Goal: Task Accomplishment & Management: Manage account settings

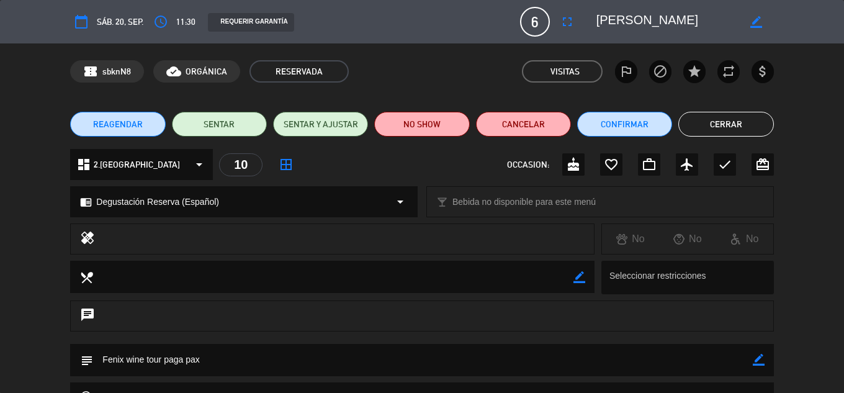
scroll to position [85, 0]
click at [689, 120] on button "Cerrar" at bounding box center [725, 124] width 95 height 25
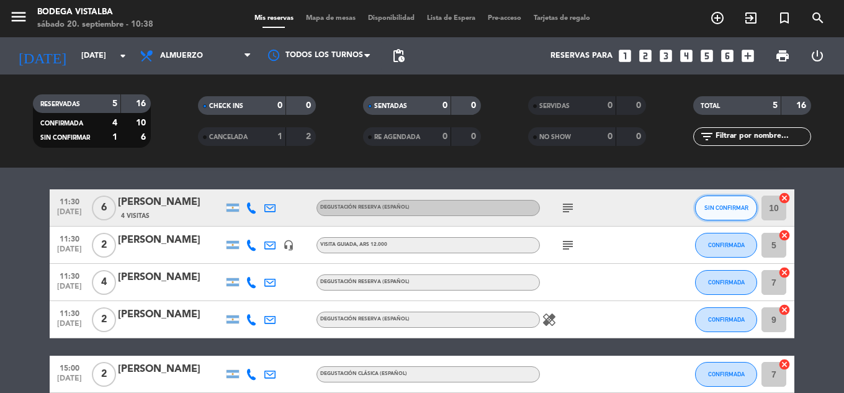
click at [730, 205] on span "SIN CONFIRMAR" at bounding box center [727, 207] width 44 height 7
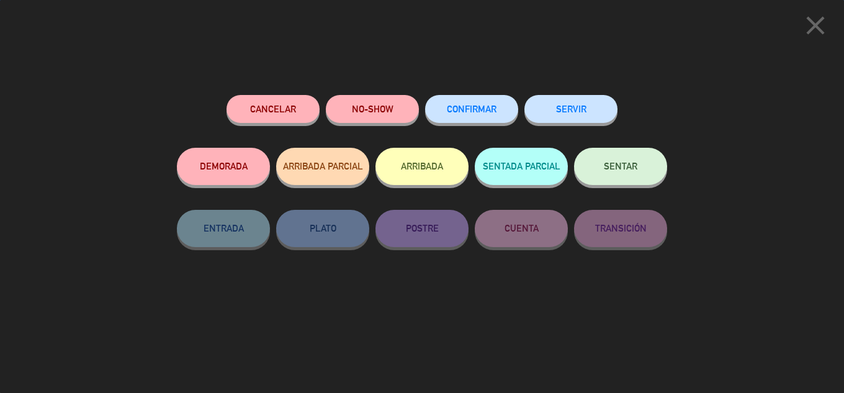
click at [459, 120] on button "CONFIRMAR" at bounding box center [471, 109] width 93 height 28
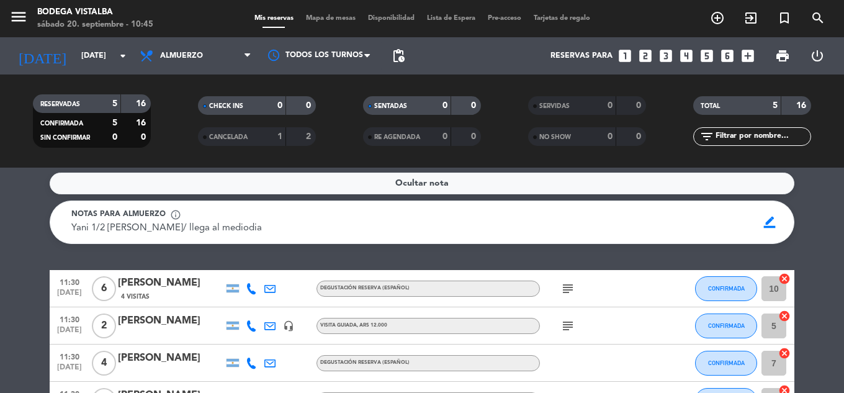
scroll to position [0, 0]
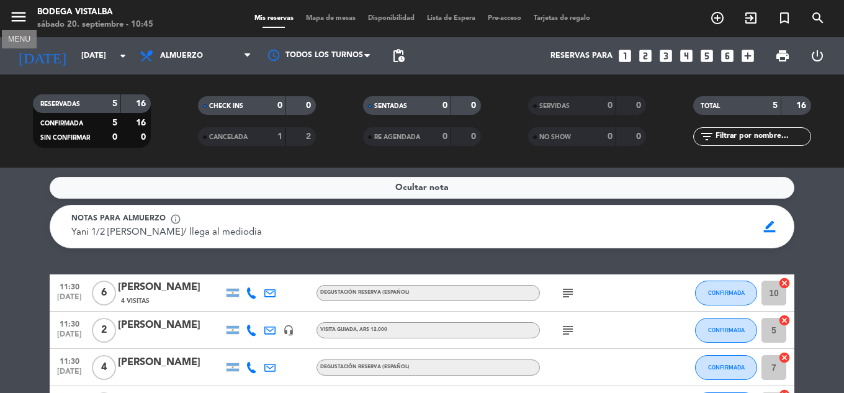
click at [19, 24] on icon "menu" at bounding box center [18, 16] width 19 height 19
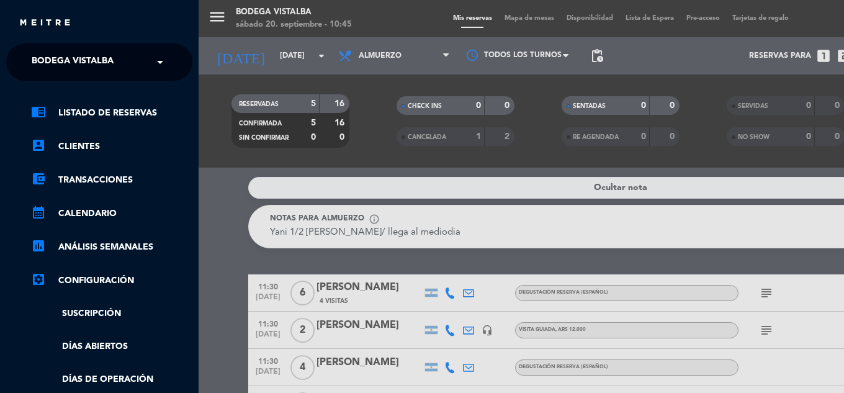
click at [31, 49] on div "× BODEGA VISTALBA" at bounding box center [80, 62] width 106 height 26
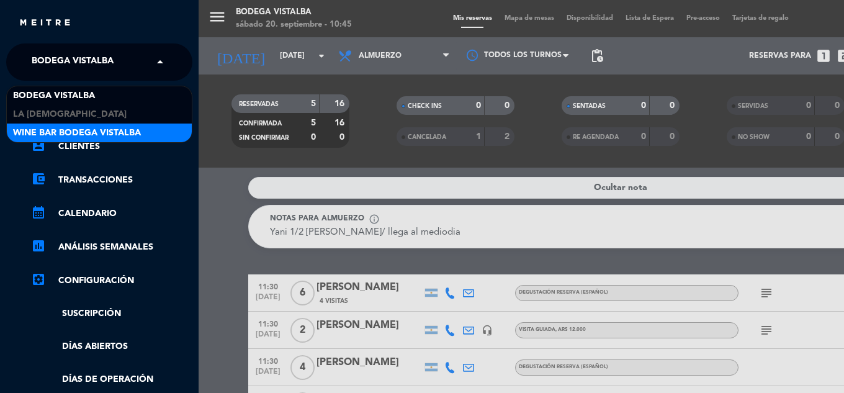
click at [40, 126] on div "BODEGA VISTALBA LA JAMONERIA Wine Bar Bodega Vistalba" at bounding box center [99, 114] width 185 height 56
click at [40, 126] on span "Wine Bar Bodega Vistalba" at bounding box center [77, 133] width 128 height 14
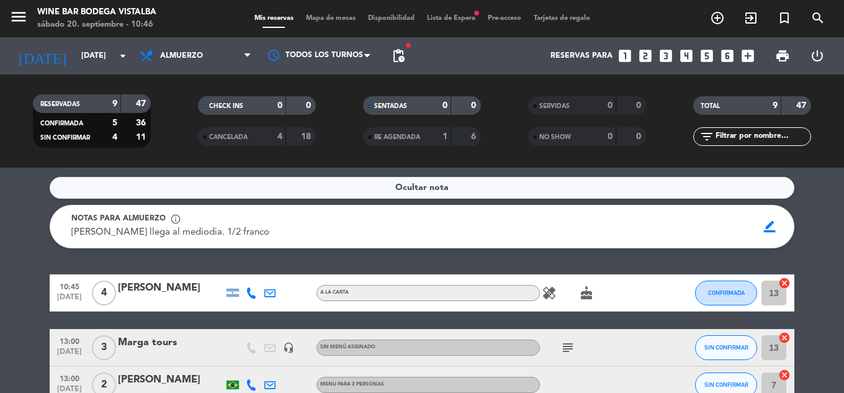
click at [581, 295] on icon "cake" at bounding box center [586, 293] width 15 height 15
click at [453, 254] on div "Ocultar nota Notas para almuerzo info_outline [PERSON_NAME] llega al mediodia. …" at bounding box center [422, 280] width 844 height 225
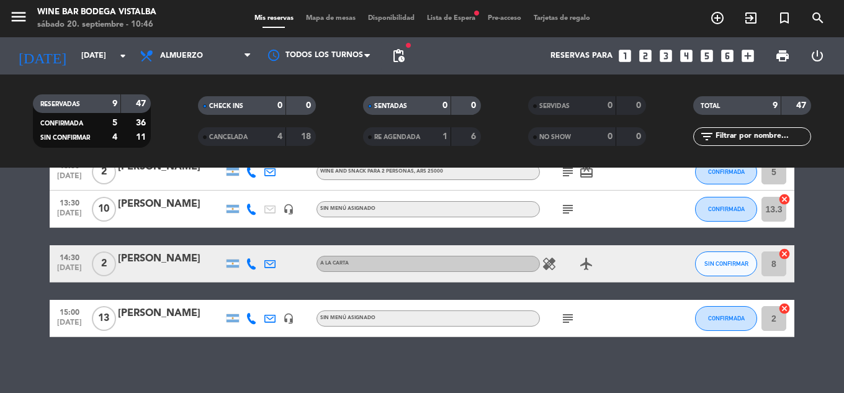
scroll to position [348, 0]
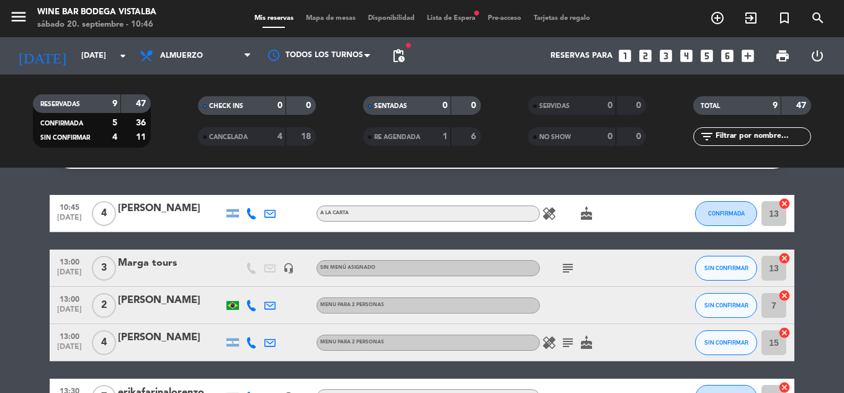
drag, startPoint x: 37, startPoint y: 235, endPoint x: 46, endPoint y: 177, distance: 58.4
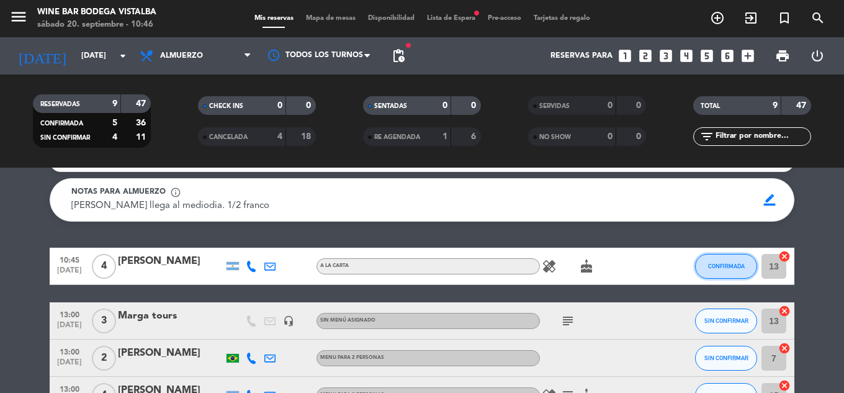
click at [712, 264] on span "CONFIRMADA" at bounding box center [726, 266] width 37 height 7
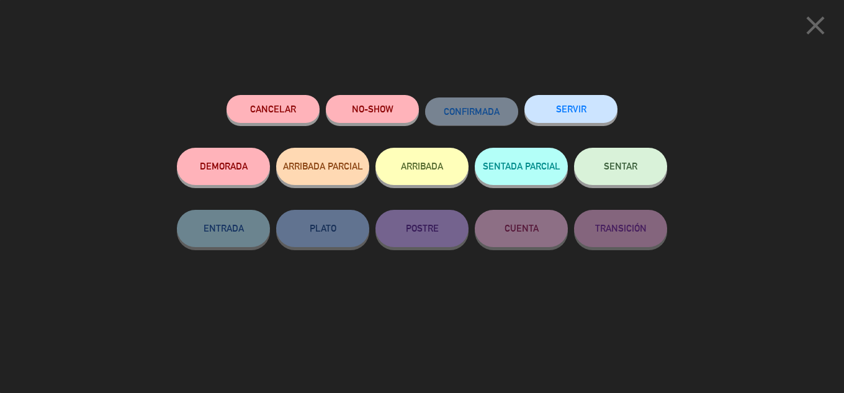
click at [437, 176] on button "ARRIBADA" at bounding box center [422, 166] width 93 height 37
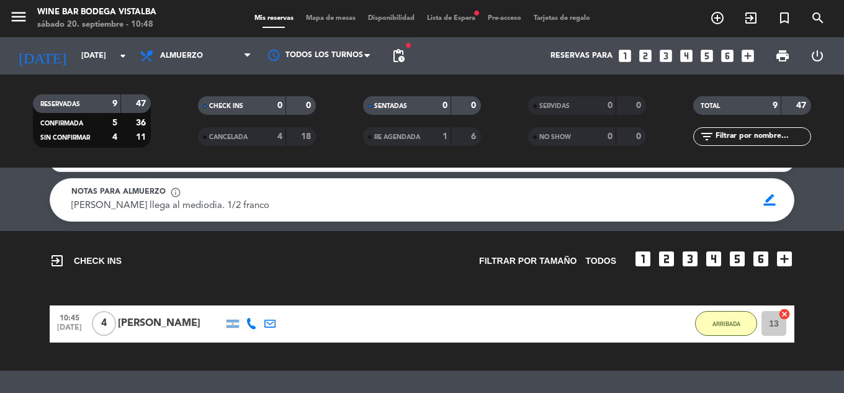
click at [476, 357] on div "exit_to_app CHECK INS Filtrar por tamaño TODOS looks_one looks_two looks_3 look…" at bounding box center [422, 301] width 844 height 140
click at [75, 60] on input "[DATE]" at bounding box center [127, 55] width 105 height 21
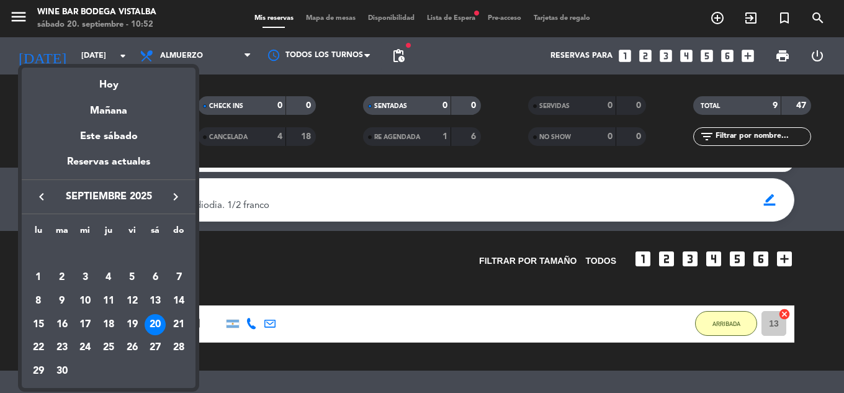
click at [176, 197] on icon "keyboard_arrow_right" at bounding box center [175, 196] width 15 height 15
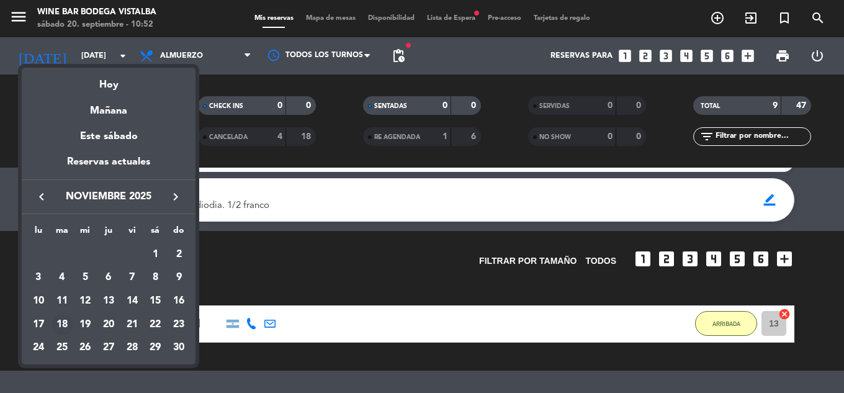
click at [68, 328] on div "18" at bounding box center [62, 324] width 21 height 21
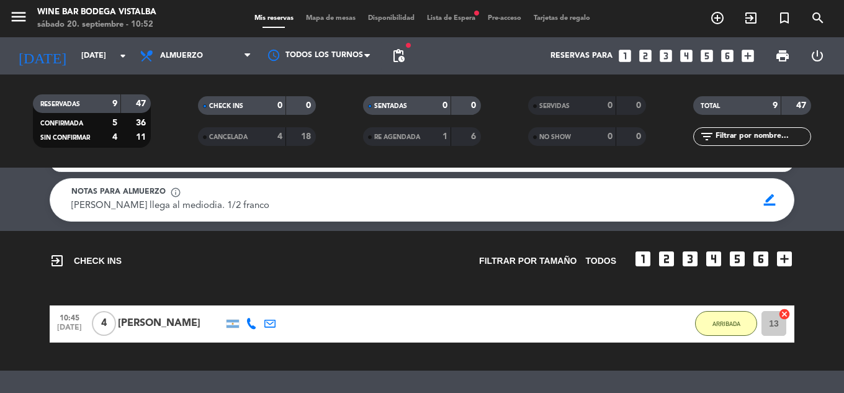
type input "[DATE]"
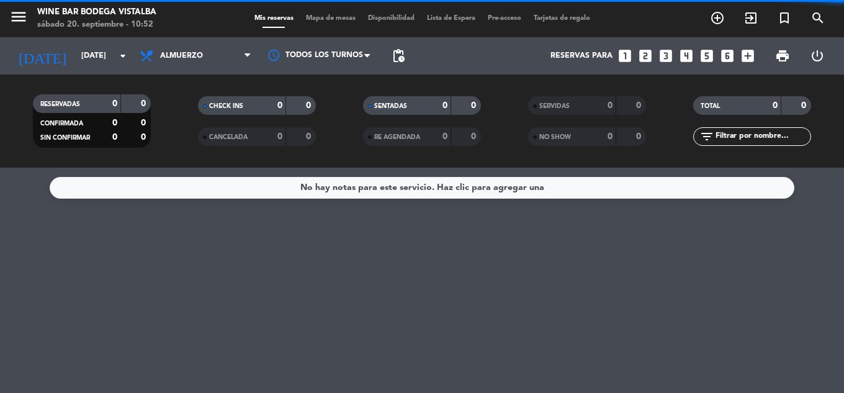
scroll to position [0, 0]
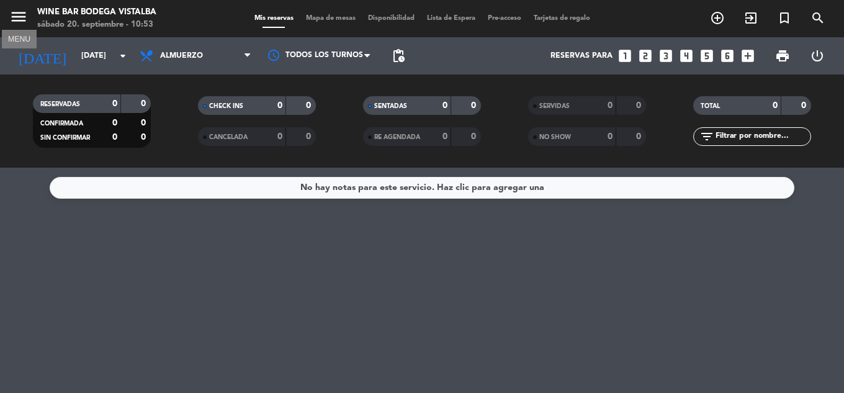
click at [19, 20] on icon "menu" at bounding box center [18, 16] width 19 height 19
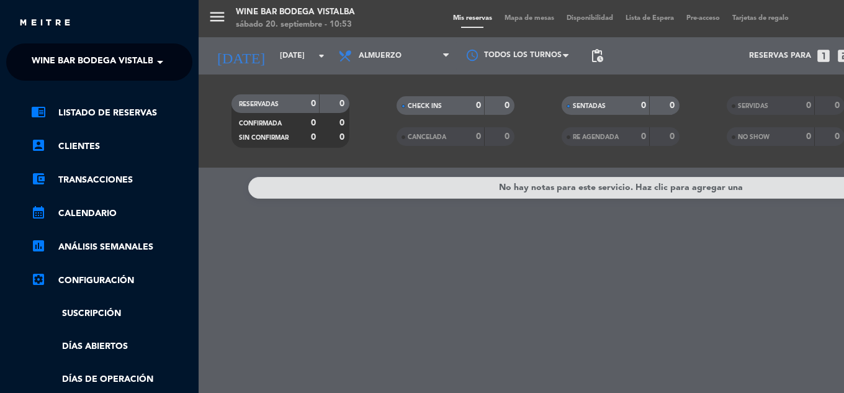
click at [37, 63] on span "Wine Bar Bodega Vistalba" at bounding box center [96, 62] width 128 height 26
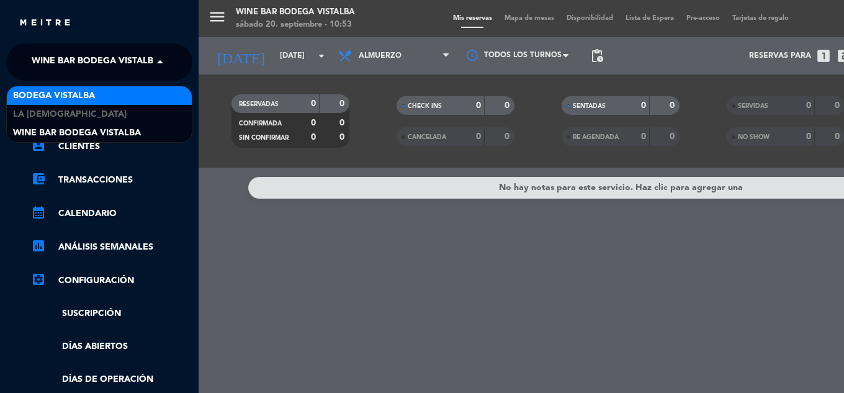
click at [40, 88] on div "BODEGA VISTALBA" at bounding box center [99, 95] width 185 height 19
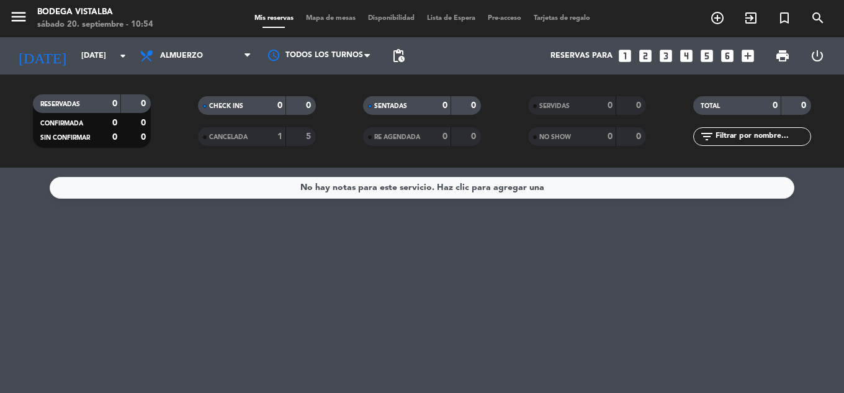
click at [649, 57] on icon "looks_two" at bounding box center [645, 56] width 16 height 16
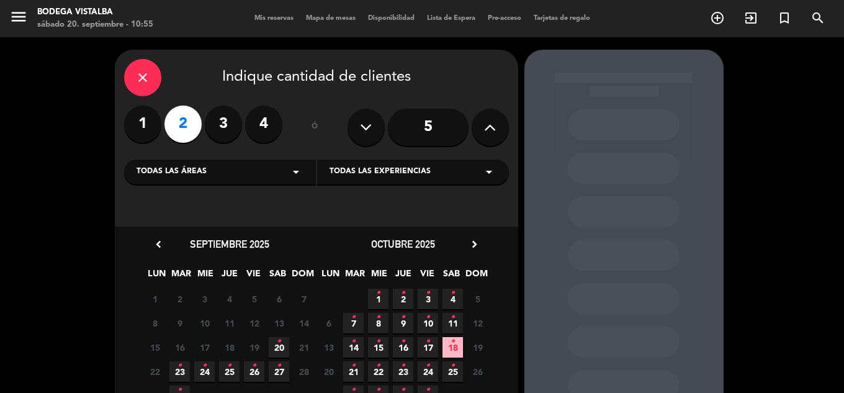
click at [474, 243] on icon "chevron_right" at bounding box center [474, 244] width 13 height 13
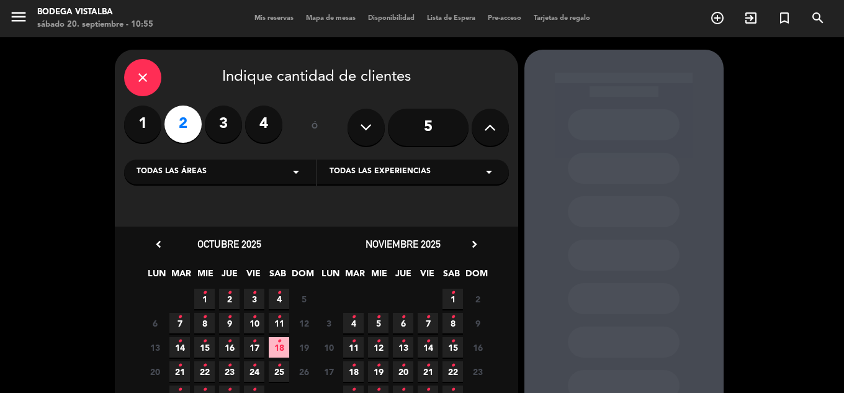
scroll to position [62, 0]
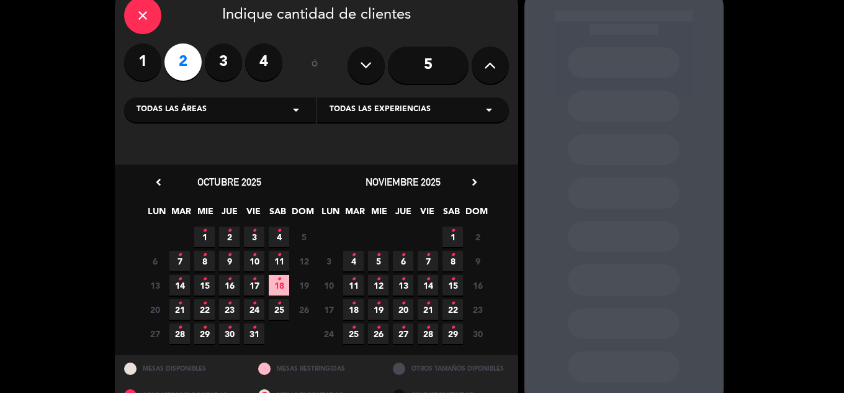
click at [351, 310] on span "18 •" at bounding box center [353, 309] width 20 height 20
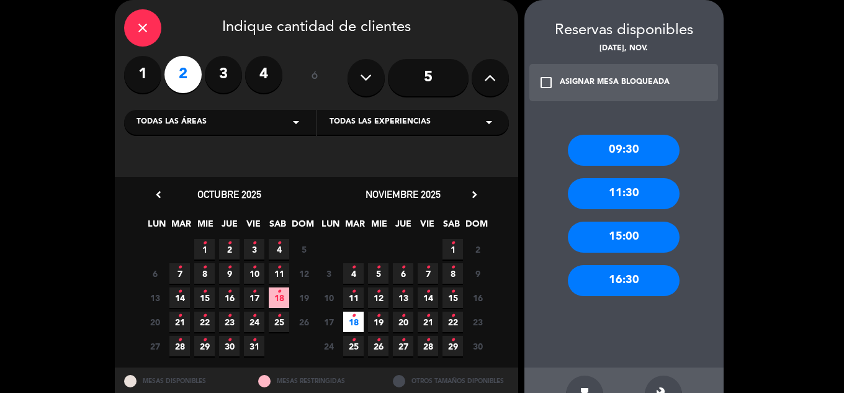
click at [630, 193] on div "11:30" at bounding box center [624, 193] width 112 height 31
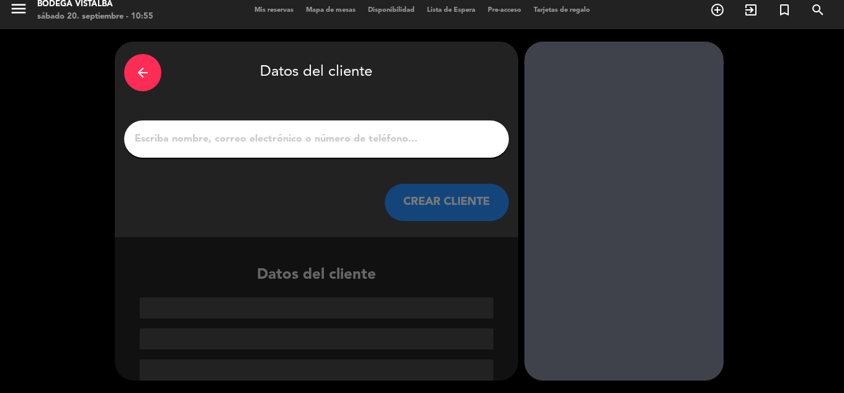
click at [295, 143] on input "1" at bounding box center [316, 138] width 366 height 17
click at [279, 120] on div "arrow_back Datos del cliente CREAR CLIENTE" at bounding box center [316, 140] width 403 height 196
click at [272, 142] on input "1" at bounding box center [316, 138] width 366 height 17
paste input "[PERSON_NAME] x2"
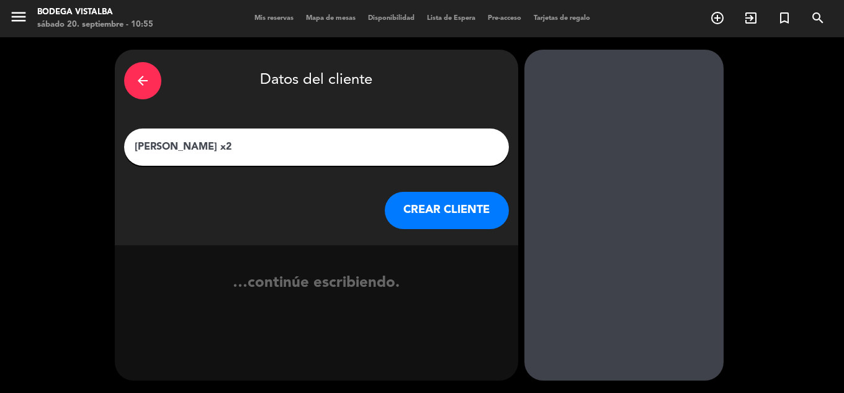
scroll to position [0, 0]
type input "[PERSON_NAME]"
click at [449, 222] on button "CREAR CLIENTE" at bounding box center [447, 210] width 124 height 37
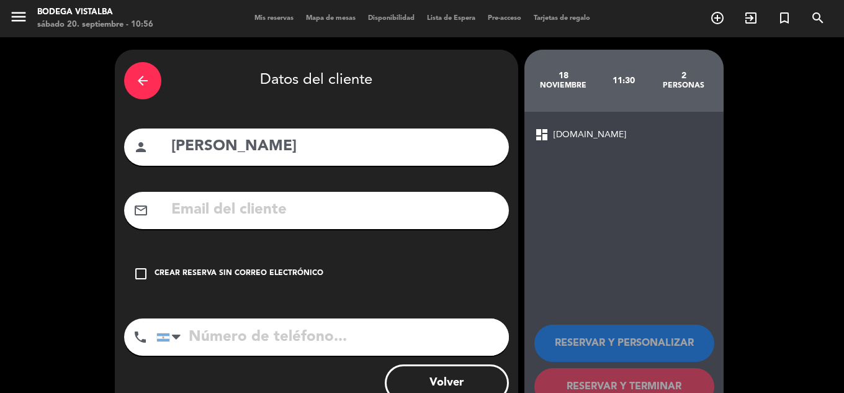
click at [204, 276] on div "Crear reserva sin correo electrónico" at bounding box center [239, 274] width 169 height 12
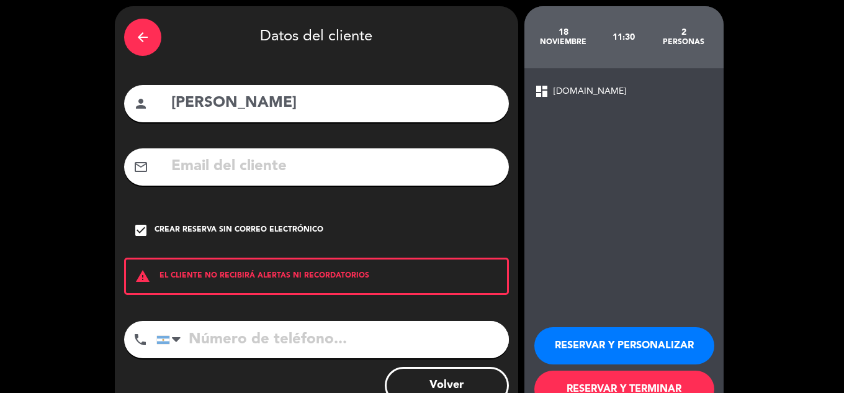
scroll to position [62, 0]
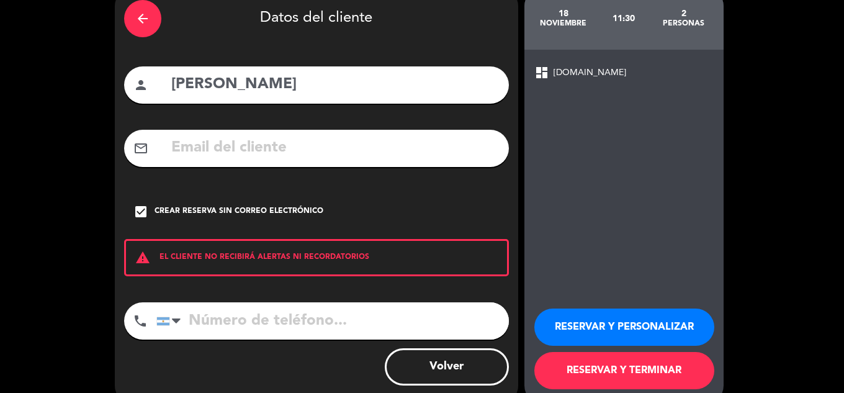
click at [641, 328] on button "RESERVAR Y PERSONALIZAR" at bounding box center [624, 327] width 180 height 37
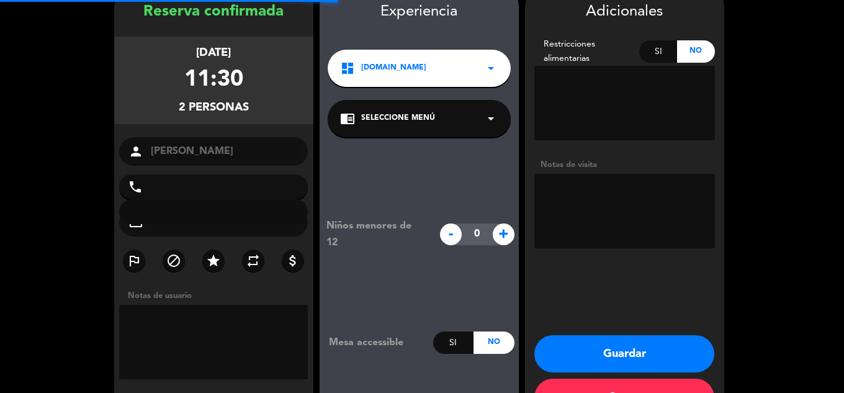
scroll to position [50, 0]
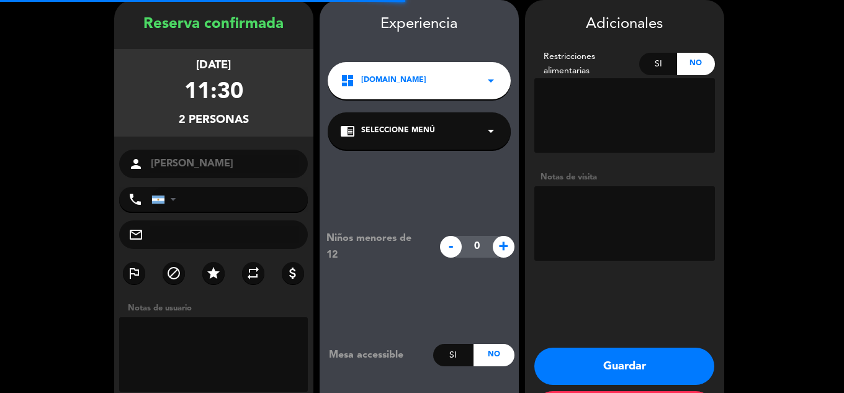
click at [616, 210] on textarea at bounding box center [624, 223] width 181 height 74
type textarea "c"
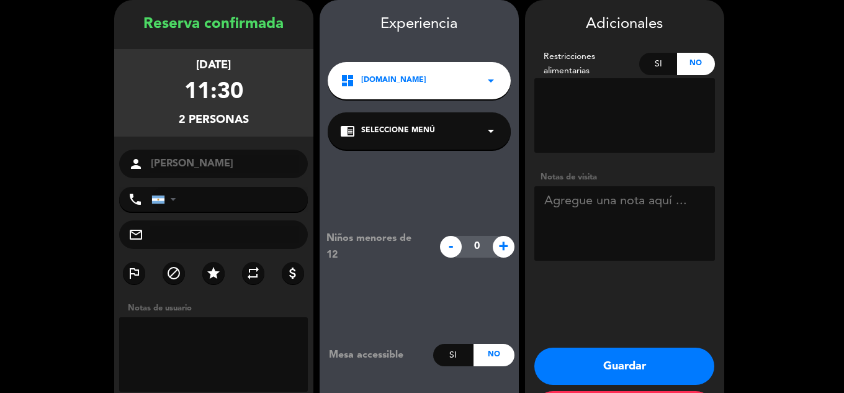
type textarea "c"
type textarea "Clasica ingles (paga kahuak)"
click at [588, 372] on button "Guardar" at bounding box center [624, 366] width 180 height 37
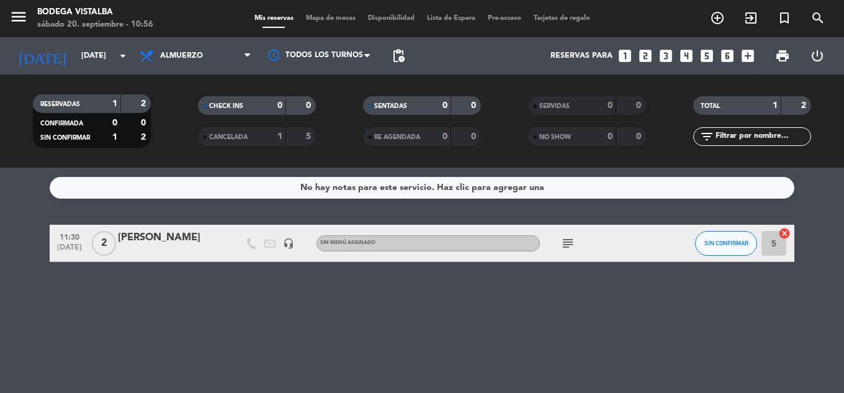
click at [572, 243] on icon "subject" at bounding box center [568, 243] width 15 height 15
click at [562, 322] on div "No hay notas para este servicio. Haz clic para agregar una 11:30 [DATE] 2 [PERS…" at bounding box center [422, 280] width 844 height 225
click at [306, 349] on div "No hay notas para este servicio. Haz clic para agregar una 11:30 [DATE] 2 [PERS…" at bounding box center [422, 280] width 844 height 225
click at [75, 60] on input "[DATE]" at bounding box center [127, 55] width 105 height 21
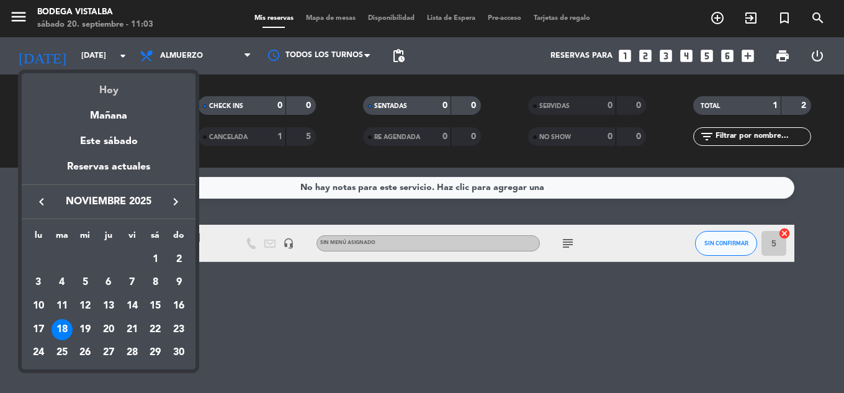
click at [102, 95] on div "Hoy" at bounding box center [109, 85] width 174 height 25
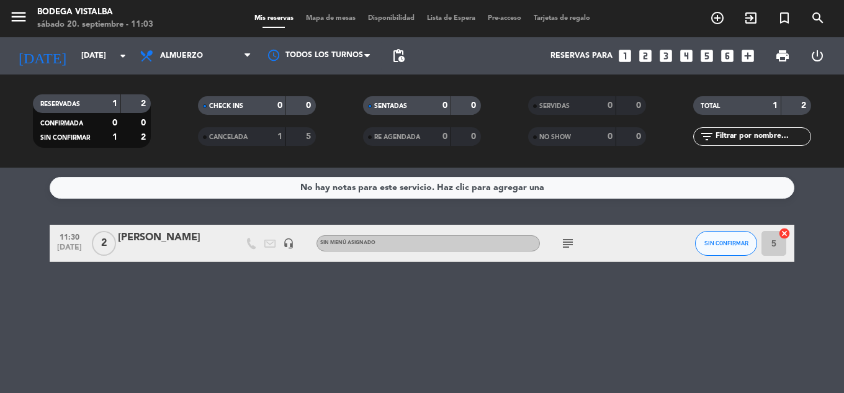
type input "[DATE]"
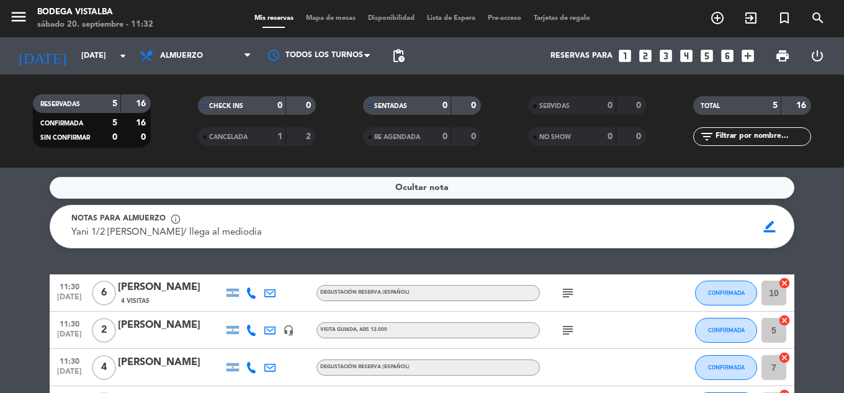
click at [252, 330] on icon at bounding box center [251, 330] width 11 height 11
click at [242, 315] on span "Copiar" at bounding box center [242, 309] width 26 height 13
click at [251, 369] on icon at bounding box center [251, 367] width 11 height 11
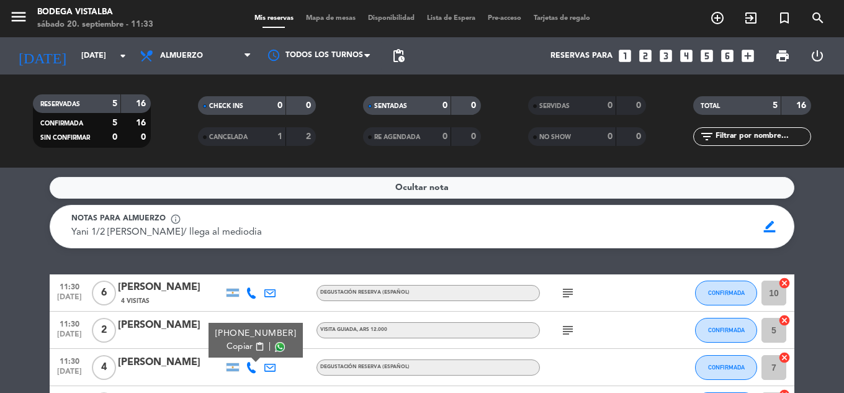
click at [241, 348] on span "Copiar" at bounding box center [240, 346] width 26 height 13
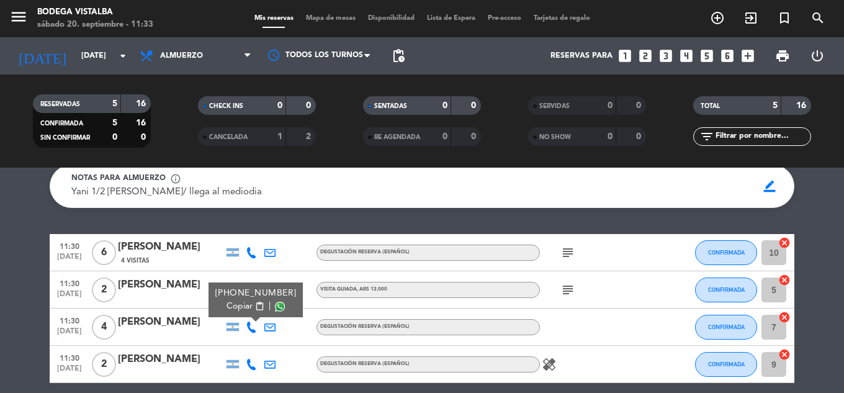
scroll to position [62, 0]
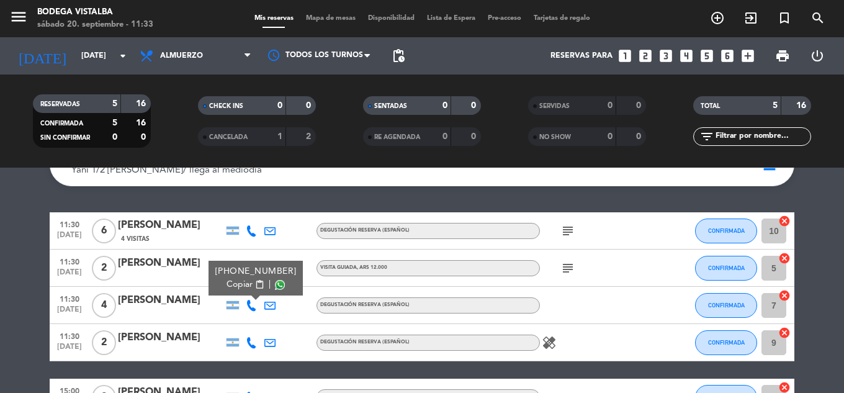
click at [247, 341] on icon at bounding box center [251, 342] width 11 height 11
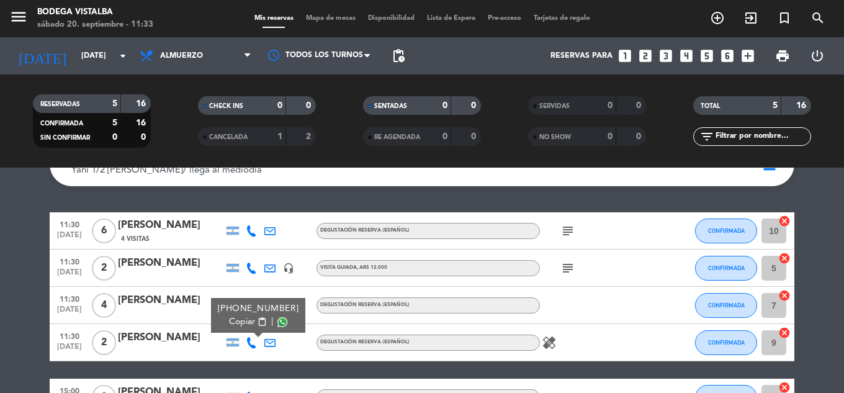
click at [239, 322] on span "Copiar" at bounding box center [242, 321] width 26 height 13
click at [0, 290] on bookings-row "11:30 [DATE] 6 [PERSON_NAME] 4 Visitas Degustación Reserva (Español) subject CO…" at bounding box center [422, 314] width 844 height 204
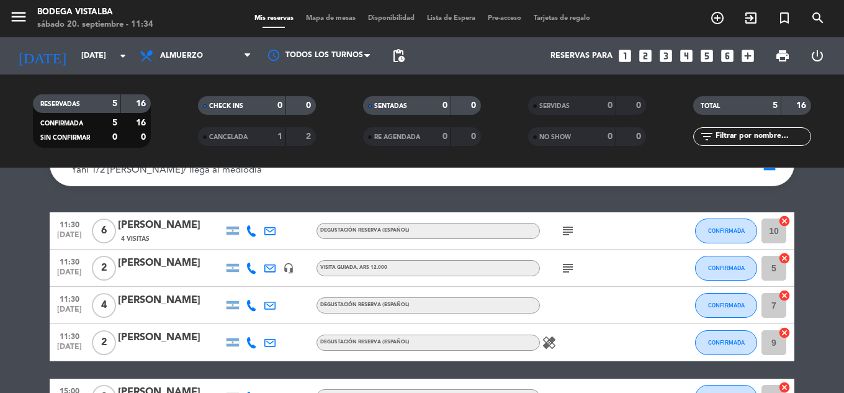
click at [246, 309] on icon at bounding box center [251, 305] width 11 height 11
click at [245, 283] on span "Copiar" at bounding box center [240, 284] width 26 height 13
click at [12, 279] on bookings-row "11:30 [DATE] 6 [PERSON_NAME] 4 Visitas Degustación Reserva (Español) subject CO…" at bounding box center [422, 314] width 844 height 204
click at [574, 269] on icon "subject" at bounding box center [568, 268] width 15 height 15
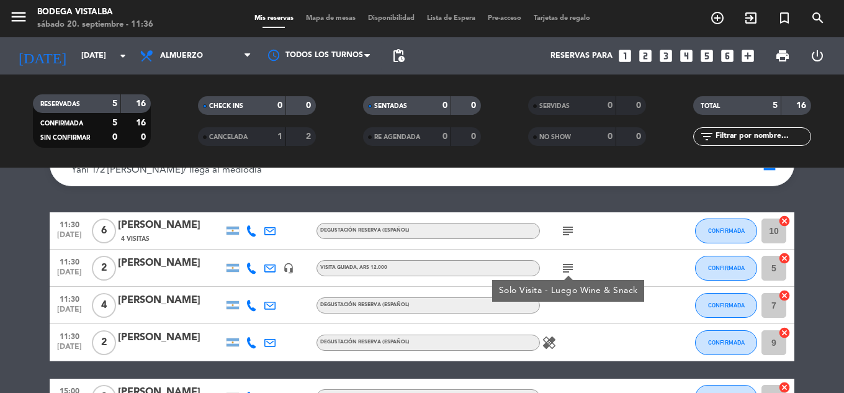
click at [0, 297] on bookings-row "11:30 [DATE] 6 [PERSON_NAME] 4 Visitas Degustación Reserva (Español) subject CO…" at bounding box center [422, 314] width 844 height 204
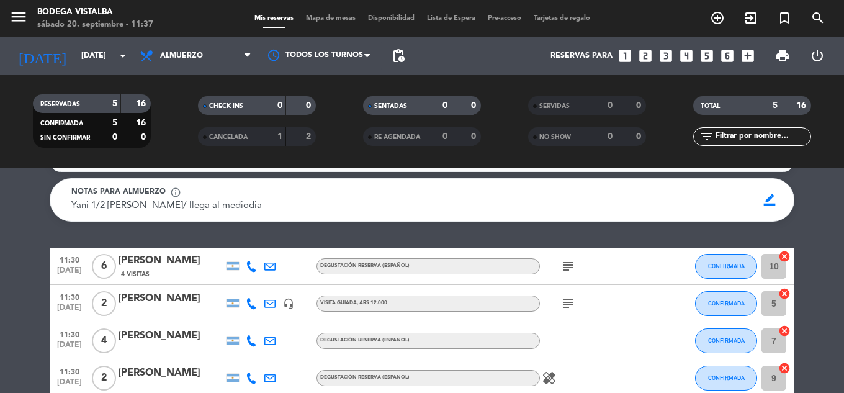
scroll to position [0, 0]
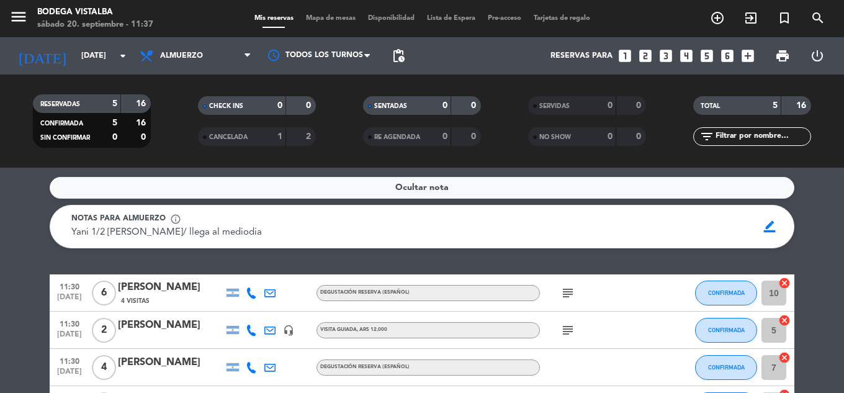
click at [572, 292] on icon "subject" at bounding box center [568, 293] width 15 height 15
click at [717, 287] on button "CONFIRMADA" at bounding box center [726, 293] width 62 height 25
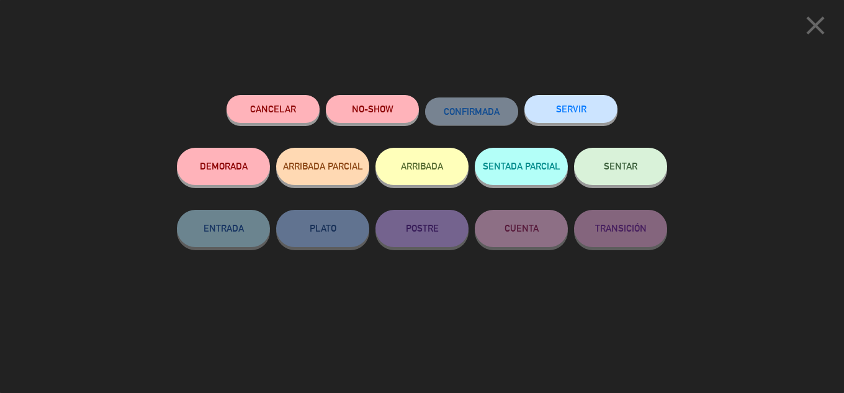
click at [448, 176] on button "ARRIBADA" at bounding box center [422, 166] width 93 height 37
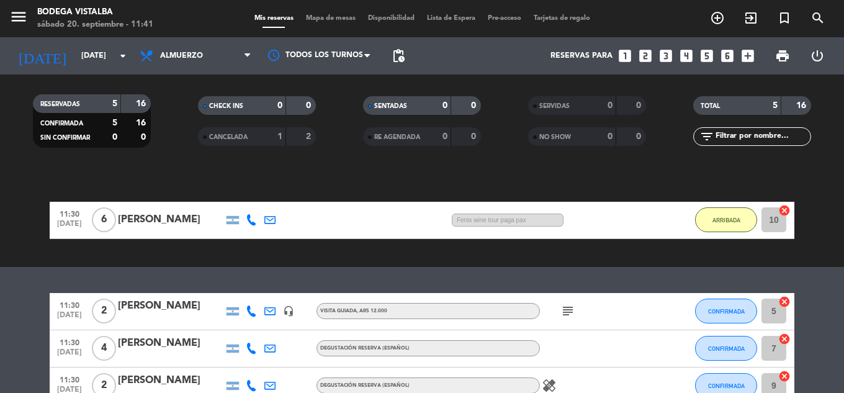
scroll to position [186, 0]
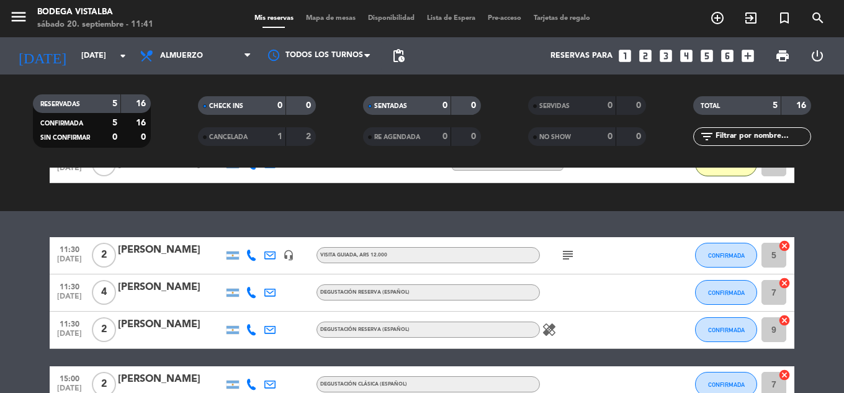
click at [568, 258] on icon "subject" at bounding box center [568, 255] width 15 height 15
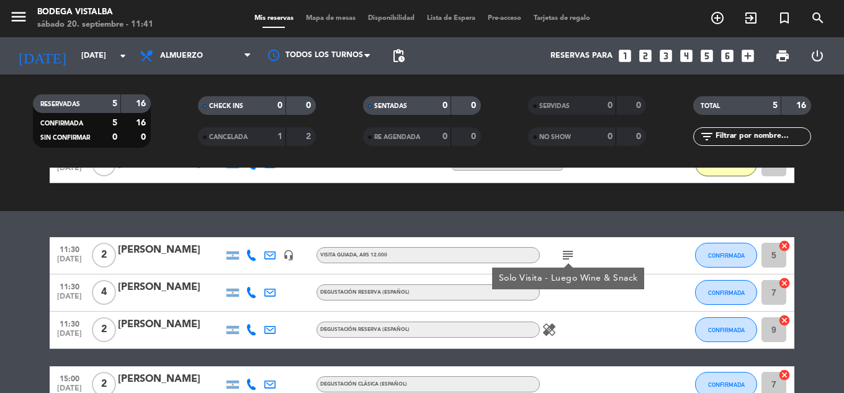
drag, startPoint x: 587, startPoint y: 215, endPoint x: 818, endPoint y: 282, distance: 240.6
click at [587, 214] on div "Ocultar nota Notas para almuerzo info_outline Yani 1/2 franco/ llega al mediodi…" at bounding box center [422, 280] width 844 height 225
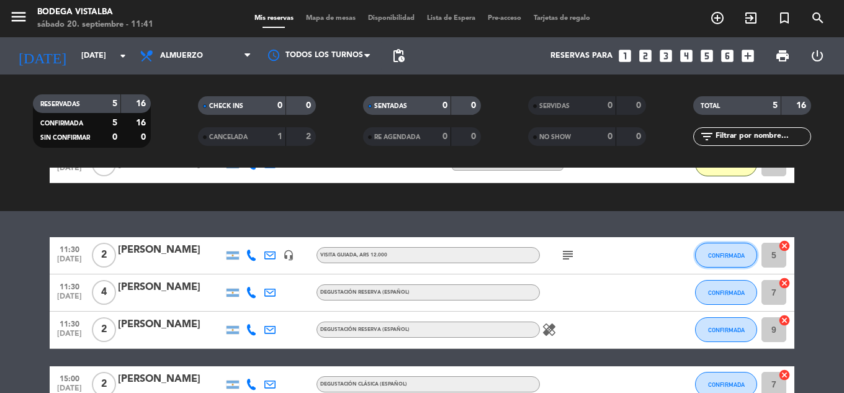
click at [752, 259] on button "CONFIRMADA" at bounding box center [726, 255] width 62 height 25
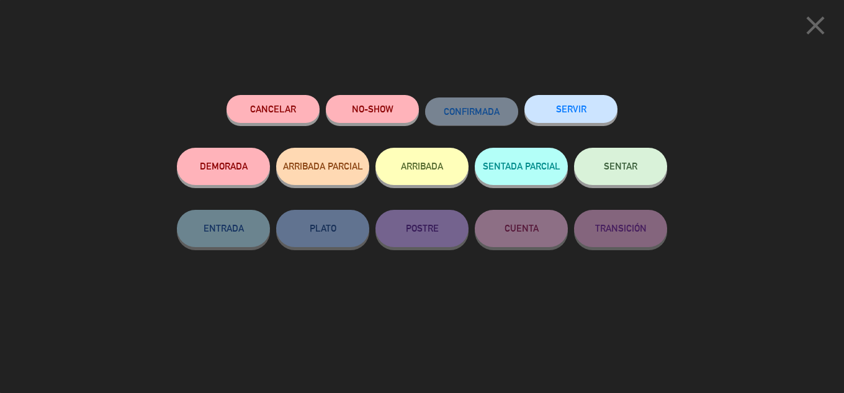
click at [817, 23] on icon "close" at bounding box center [815, 25] width 31 height 31
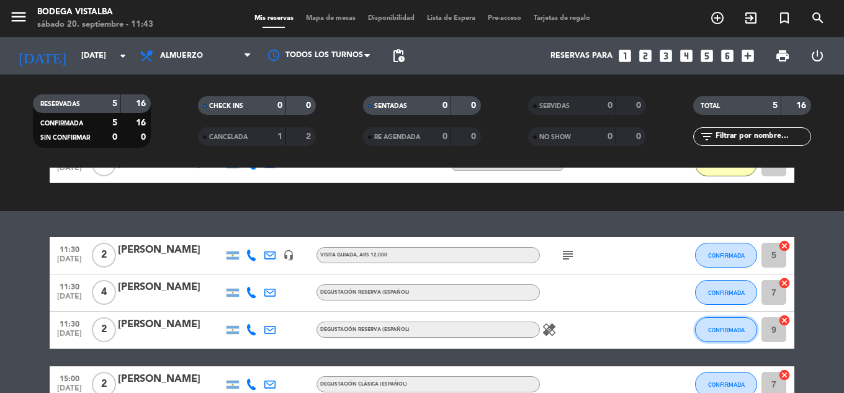
click at [730, 335] on button "CONFIRMADA" at bounding box center [726, 329] width 62 height 25
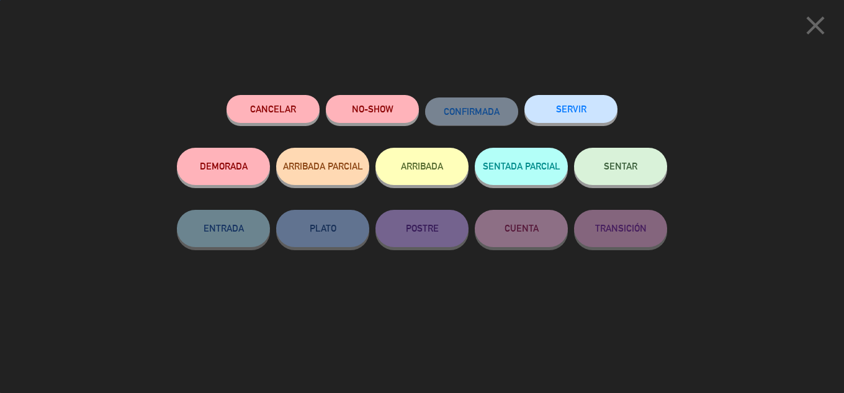
click at [430, 175] on button "ARRIBADA" at bounding box center [422, 166] width 93 height 37
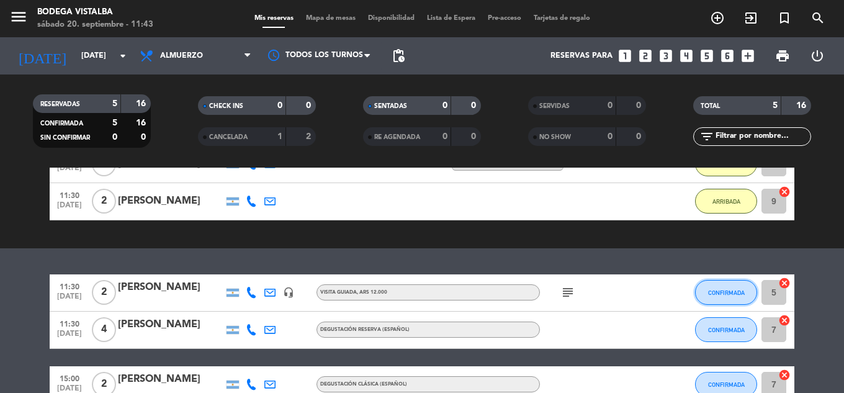
click at [711, 298] on button "CONFIRMADA" at bounding box center [726, 292] width 62 height 25
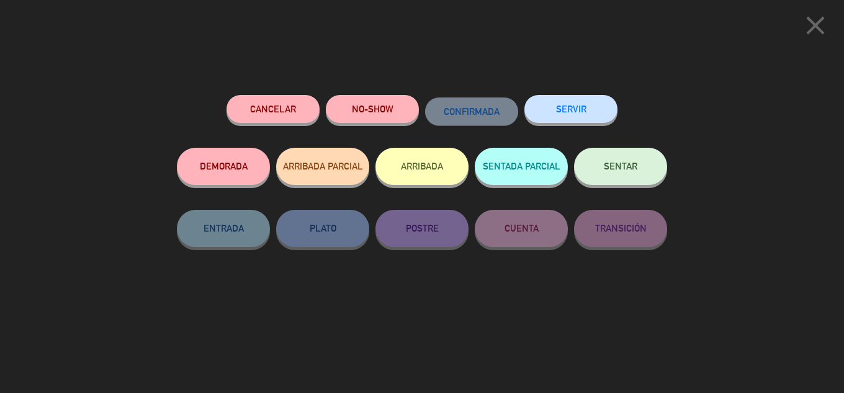
click at [435, 181] on button "ARRIBADA" at bounding box center [422, 166] width 93 height 37
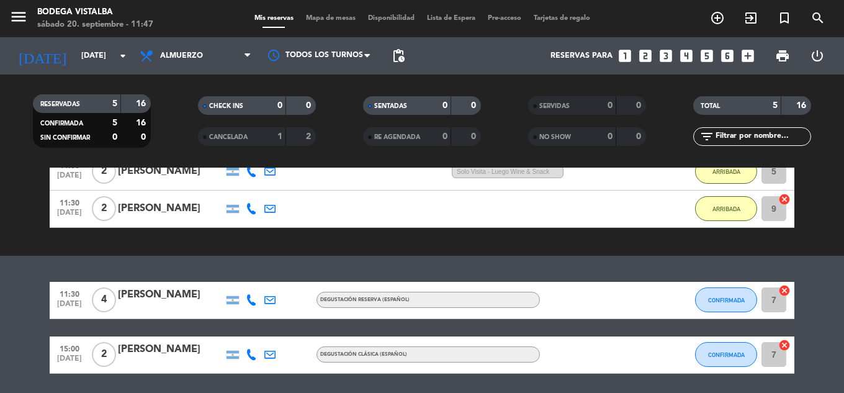
scroll to position [40, 0]
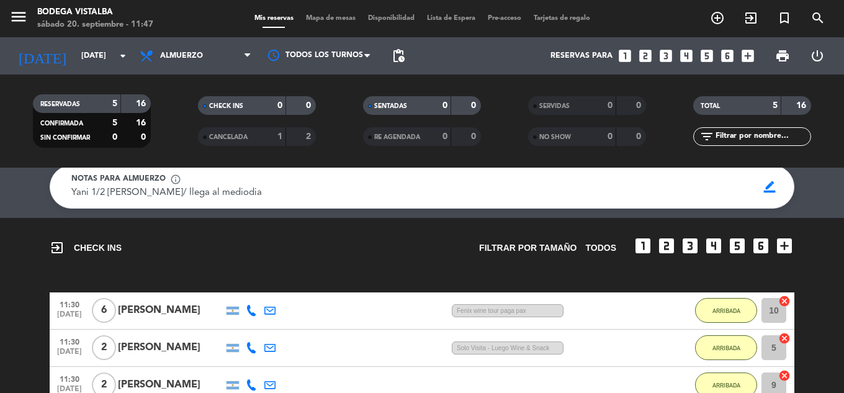
drag, startPoint x: 74, startPoint y: 247, endPoint x: 70, endPoint y: 178, distance: 69.6
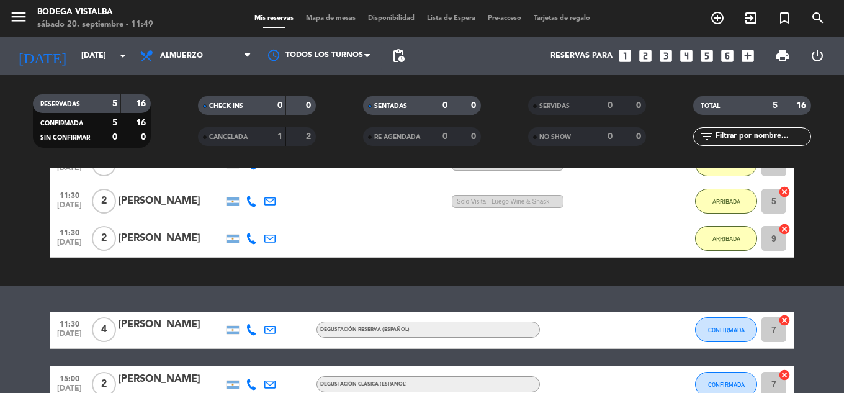
scroll to position [248, 0]
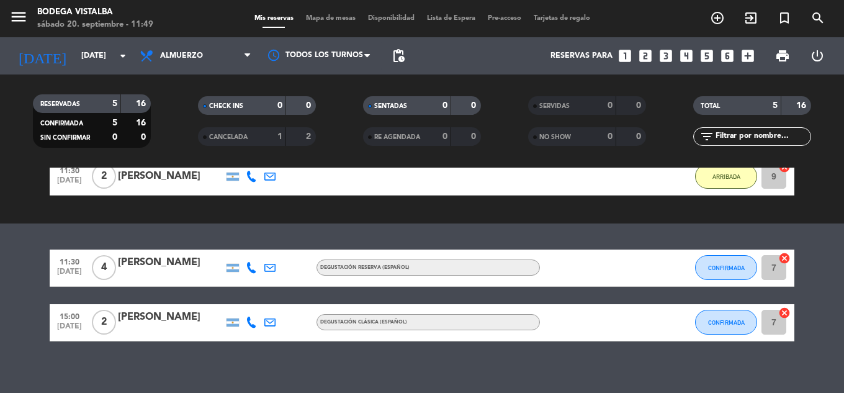
click at [72, 320] on span "15:00" at bounding box center [69, 316] width 31 height 14
click at [251, 320] on icon at bounding box center [251, 322] width 11 height 11
click at [230, 304] on span "Copiar" at bounding box center [240, 301] width 26 height 13
click at [146, 369] on div "Ocultar nota Notas para almuerzo info_outline Yani 1/2 franco/ llega al mediodi…" at bounding box center [422, 280] width 844 height 225
click at [291, 358] on div "Ocultar nota Notas para almuerzo info_outline Yani 1/2 franco/ llega al mediodi…" at bounding box center [422, 280] width 844 height 225
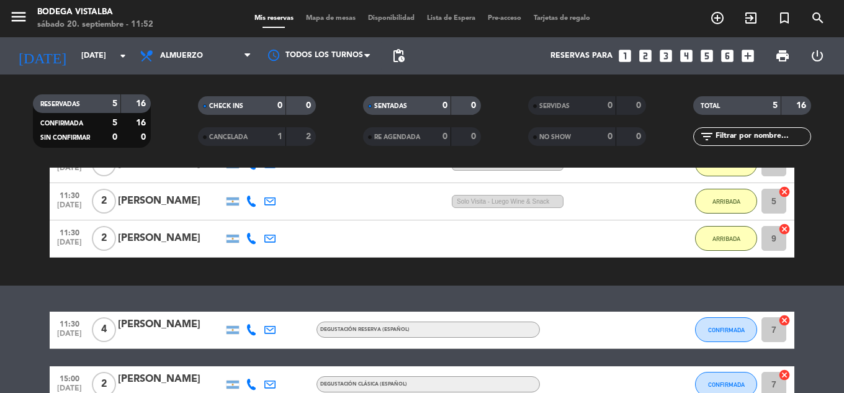
scroll to position [124, 0]
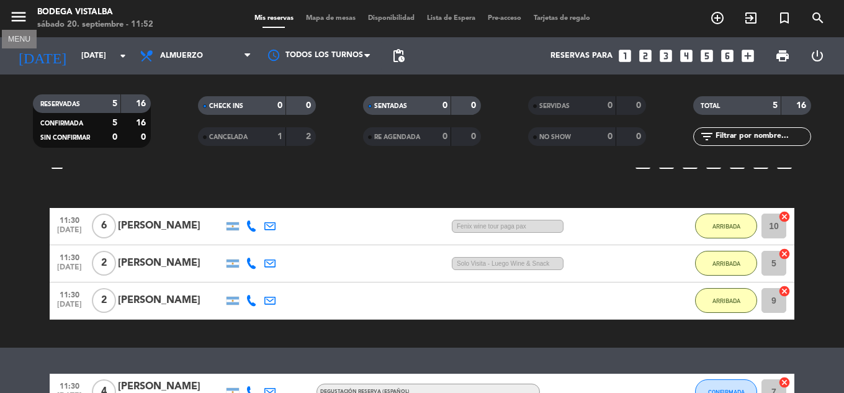
click at [19, 29] on button "menu" at bounding box center [18, 18] width 19 height 23
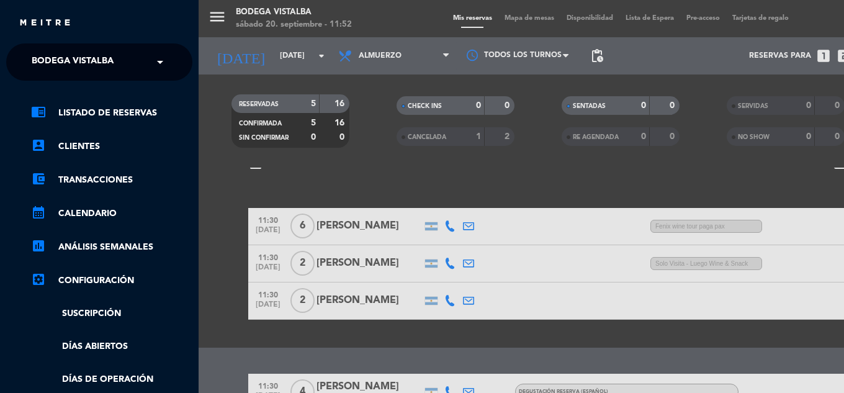
click at [63, 57] on span "BODEGA VISTALBA" at bounding box center [73, 62] width 82 height 26
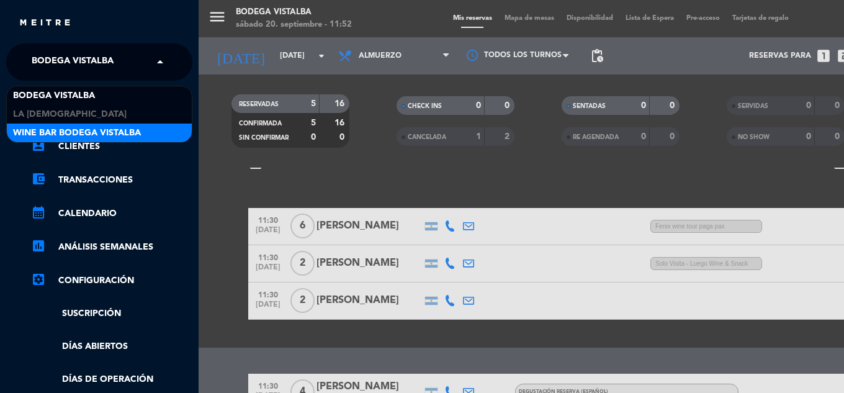
click at [46, 126] on span "Wine Bar Bodega Vistalba" at bounding box center [77, 133] width 128 height 14
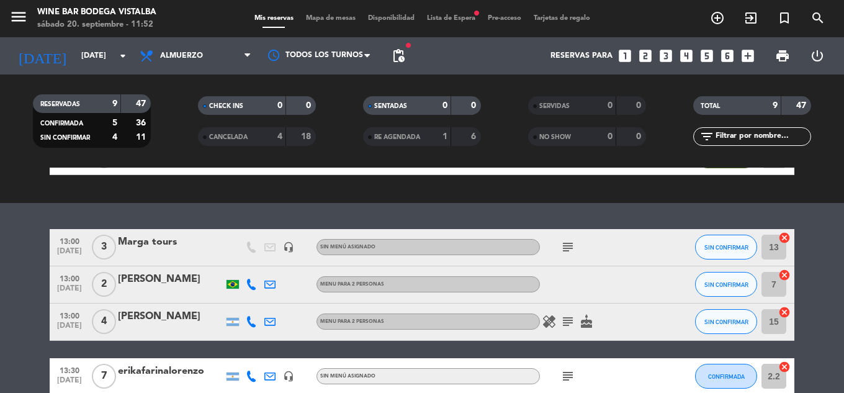
scroll to position [381, 0]
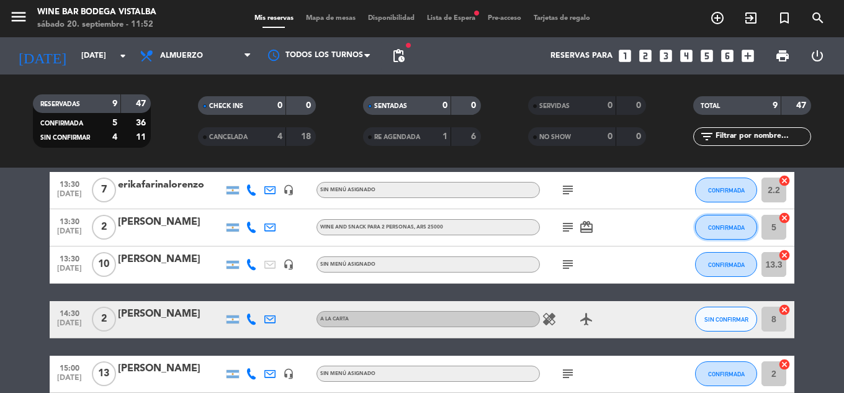
click at [747, 221] on button "CONFIRMADA" at bounding box center [726, 227] width 62 height 25
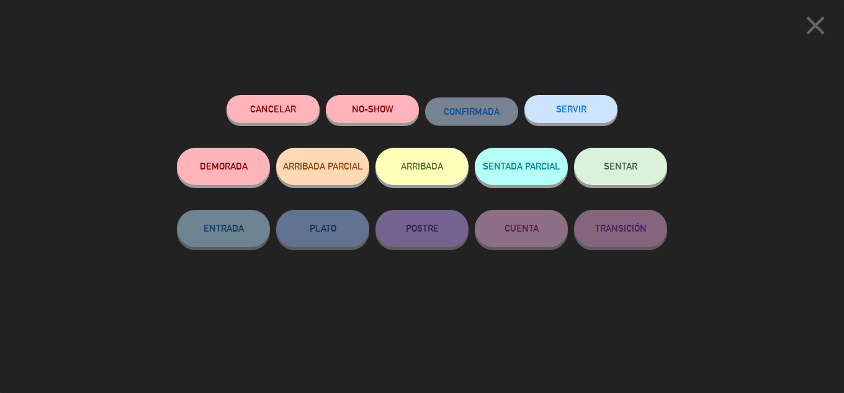
click at [444, 173] on button "ARRIBADA" at bounding box center [422, 166] width 93 height 37
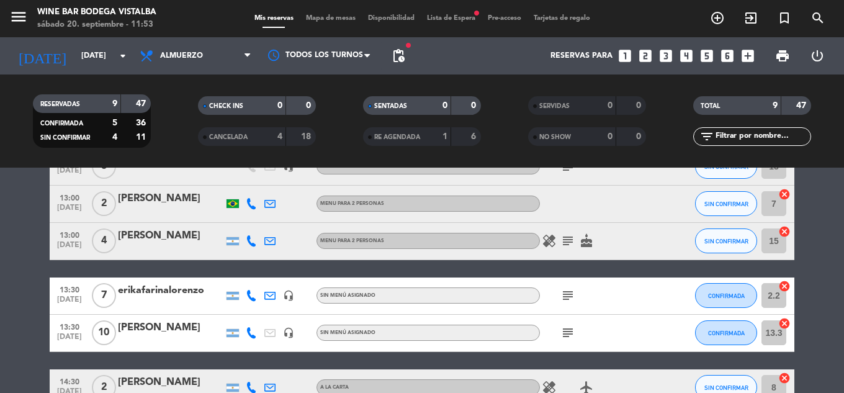
scroll to position [212, 0]
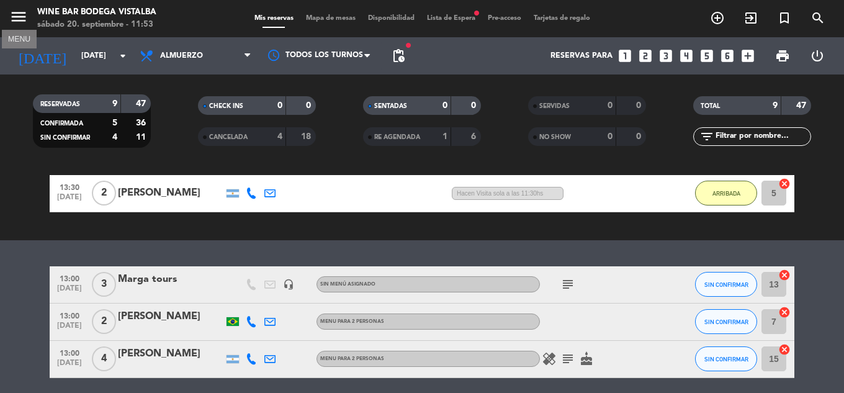
click at [13, 18] on icon "menu" at bounding box center [18, 16] width 19 height 19
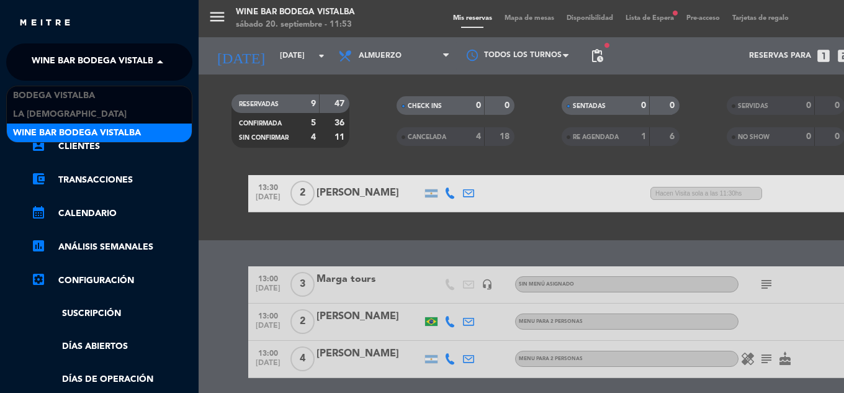
click at [50, 65] on span "Wine Bar Bodega Vistalba" at bounding box center [96, 62] width 128 height 26
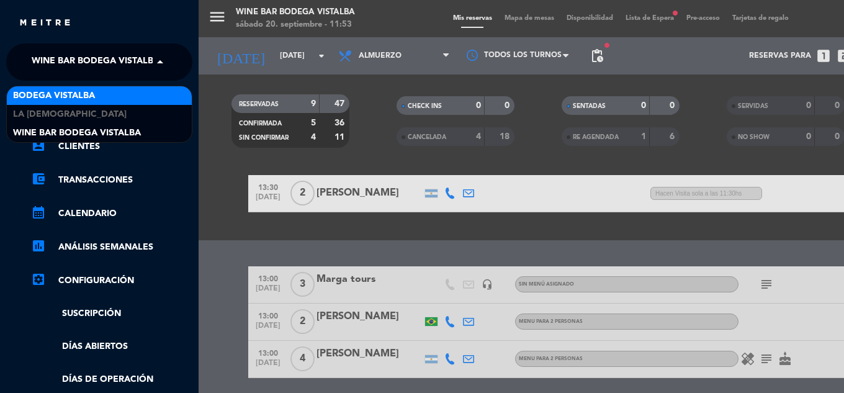
click at [50, 92] on span "BODEGA VISTALBA" at bounding box center [54, 96] width 82 height 14
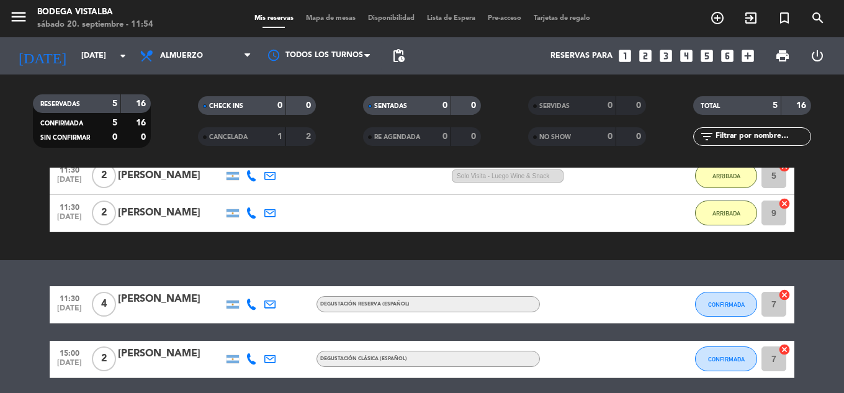
click at [200, 217] on div "[PERSON_NAME]" at bounding box center [171, 213] width 106 height 16
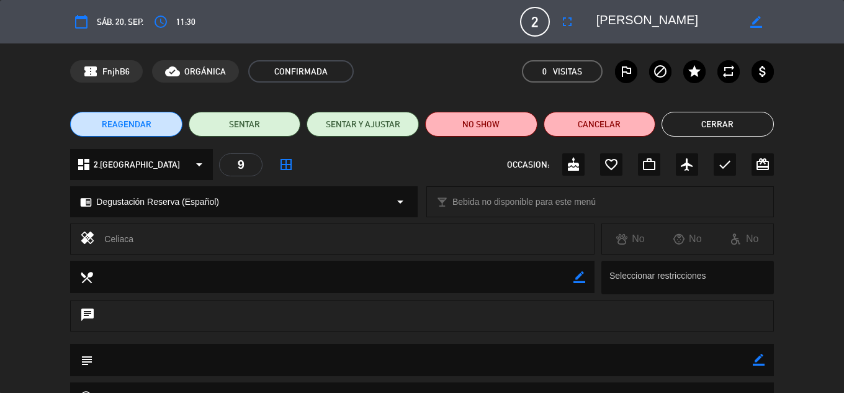
click at [728, 119] on button "Cerrar" at bounding box center [718, 124] width 112 height 25
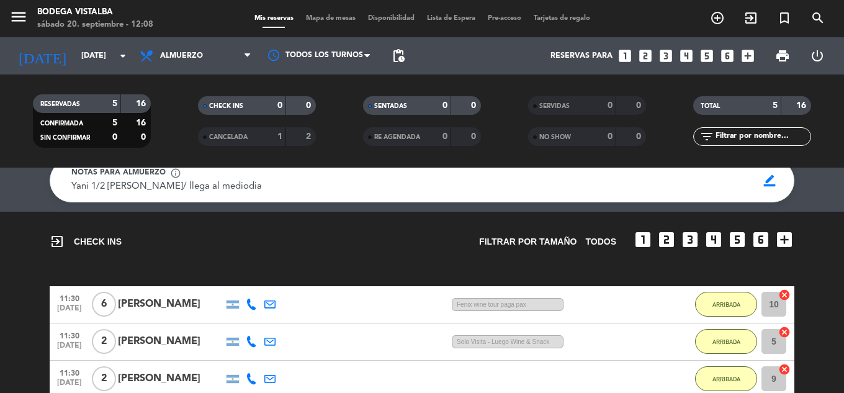
scroll to position [11, 0]
